Goal: Task Accomplishment & Management: Manage account settings

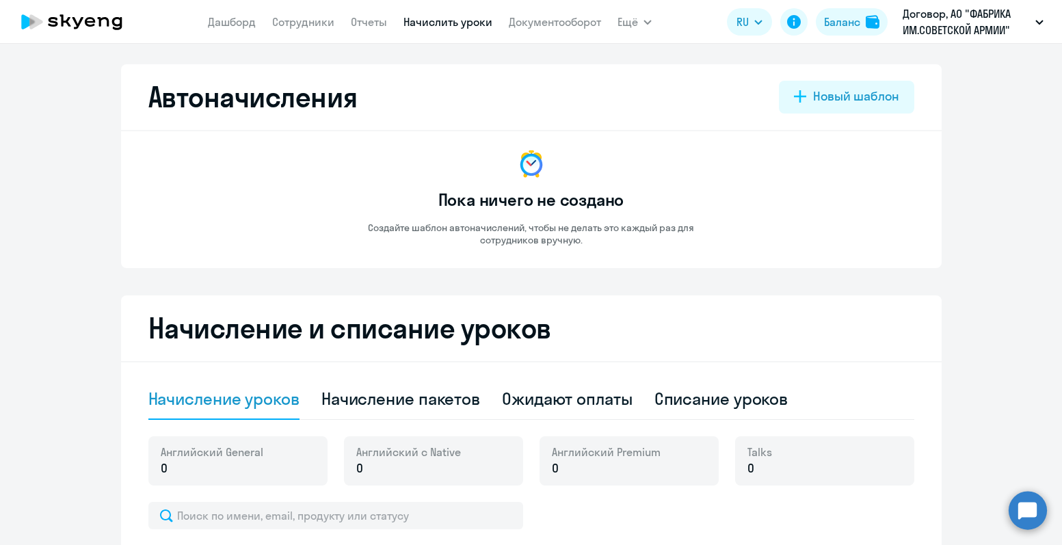
select select "10"
click at [842, 23] on div "Баланс" at bounding box center [842, 22] width 36 height 16
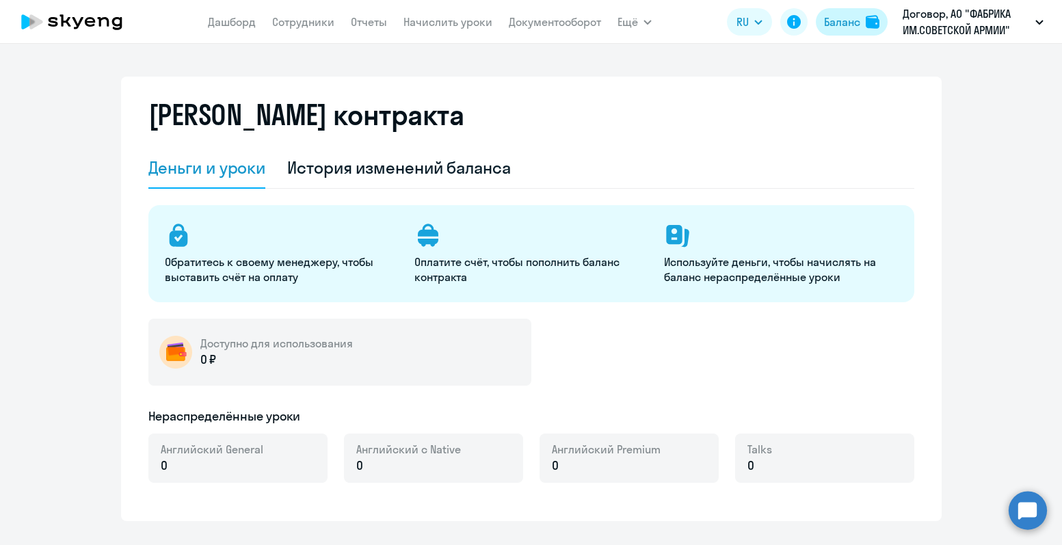
select select "english_adult_not_native_speaker"
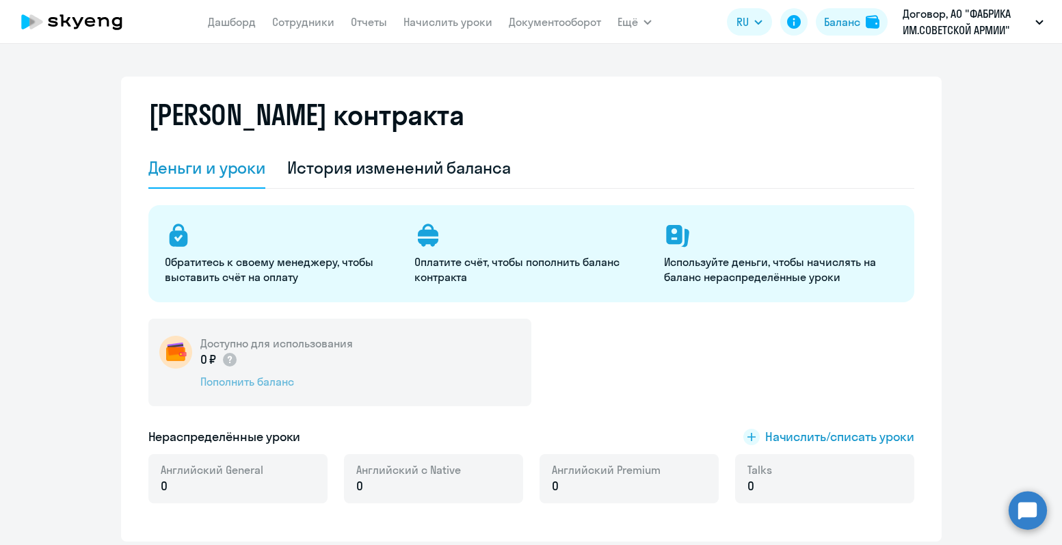
click at [281, 381] on div "Пополнить баланс" at bounding box center [276, 381] width 152 height 15
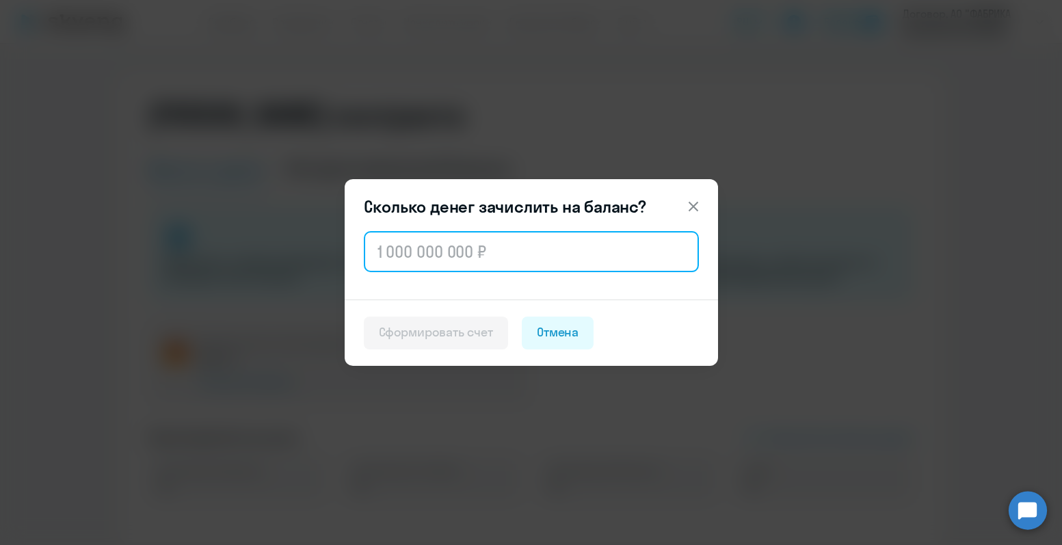
click at [414, 258] on input "text" at bounding box center [531, 251] width 335 height 41
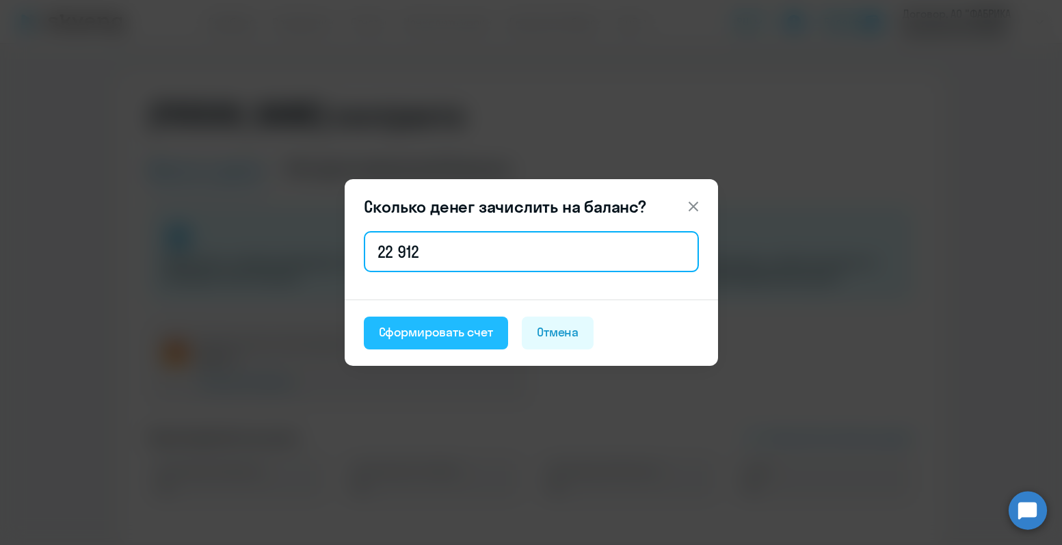
type input "22 912"
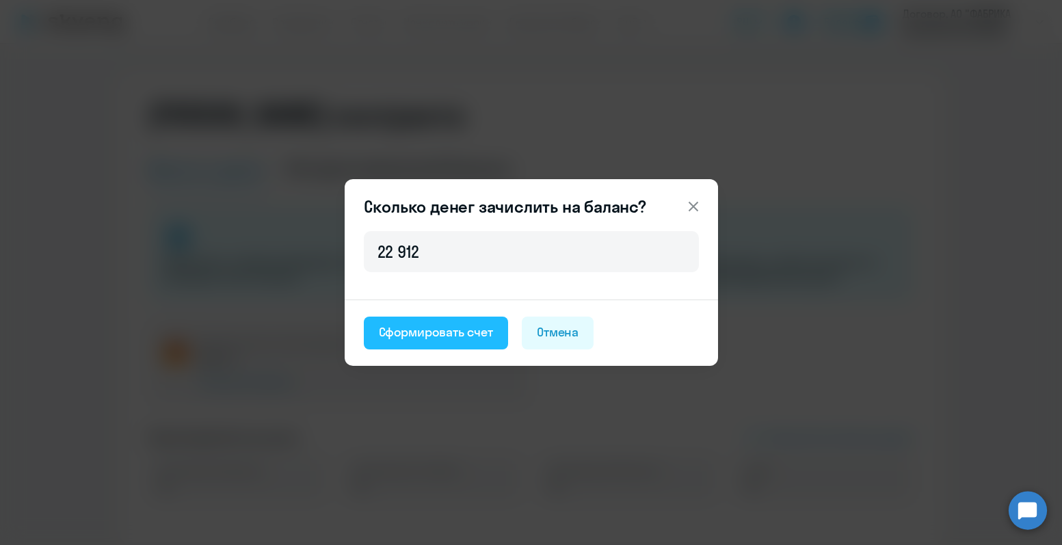
click at [443, 327] on div "Сформировать счет" at bounding box center [436, 332] width 114 height 18
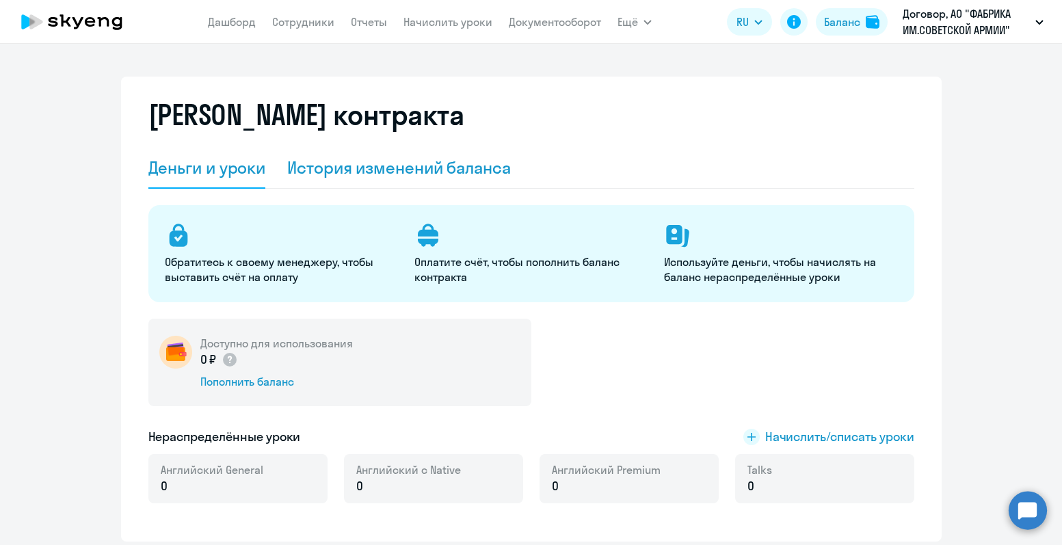
click at [464, 165] on div "История изменений баланса" at bounding box center [399, 168] width 224 height 22
select select "english_adult_not_native_speaker"
click at [356, 168] on div "История изменений баланса" at bounding box center [399, 168] width 224 height 22
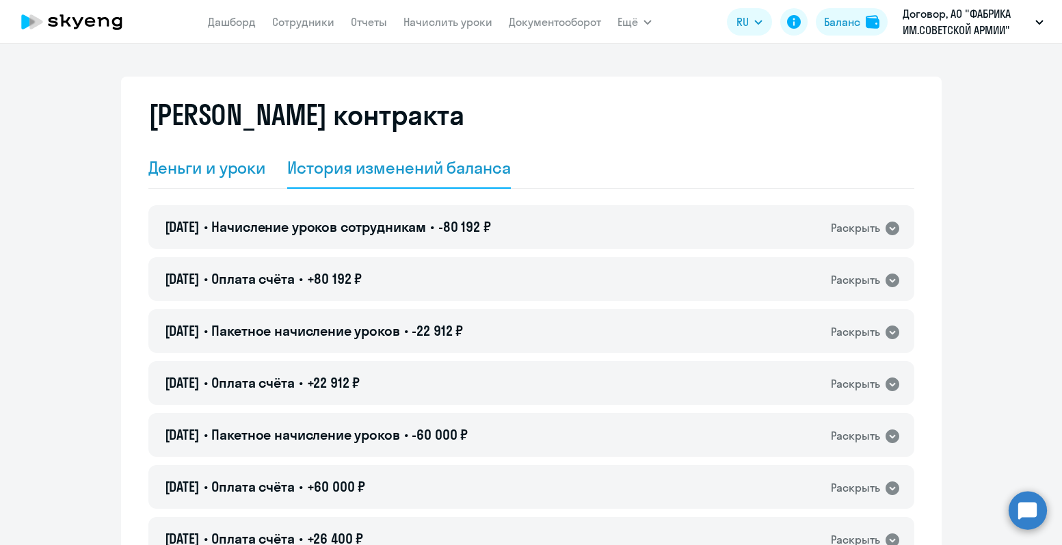
click at [193, 169] on div "Деньги и уроки" at bounding box center [207, 168] width 118 height 22
